Goal: Navigation & Orientation: Find specific page/section

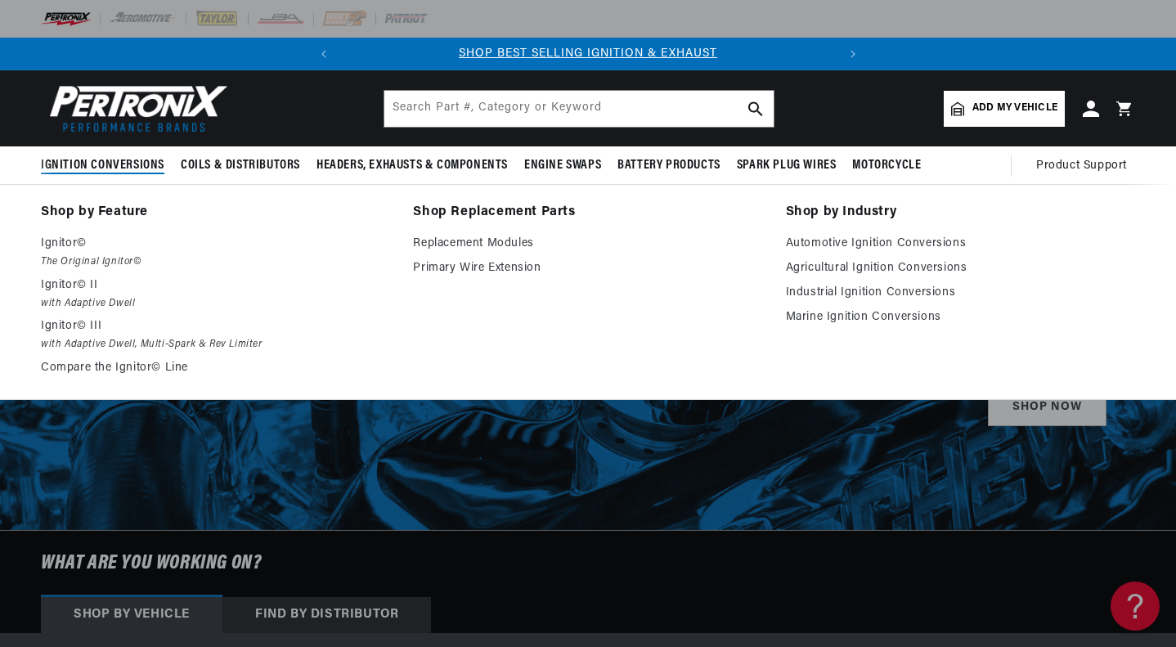
click at [81, 326] on p "Ignitor© III" at bounding box center [215, 326] width 349 height 20
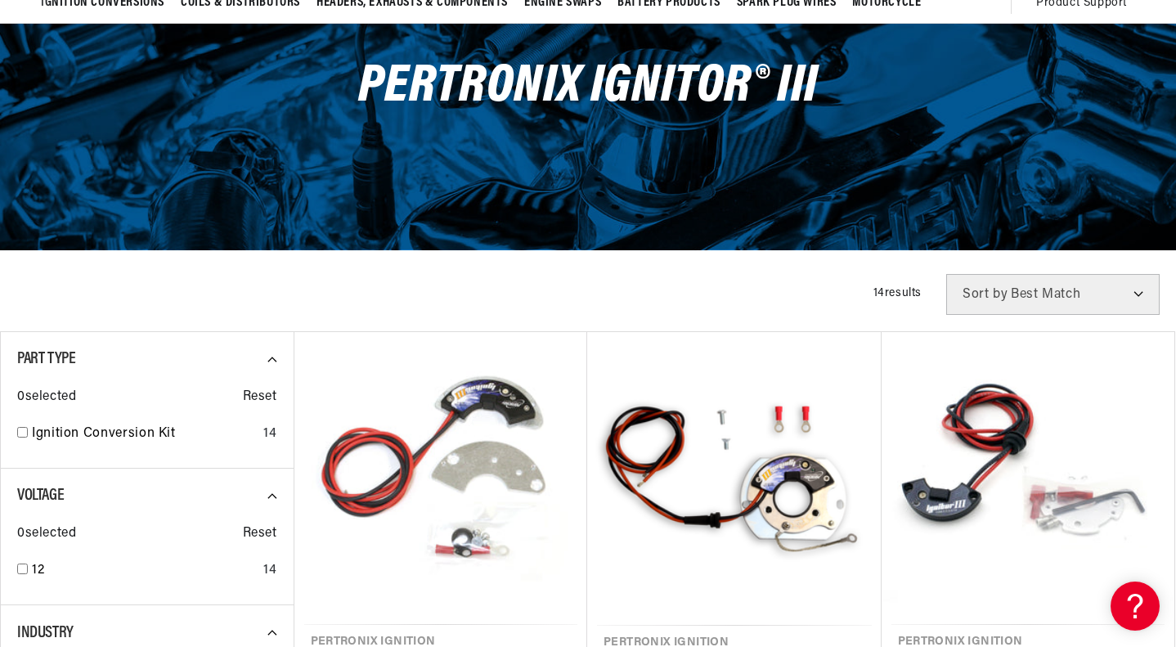
scroll to position [166, 0]
